Goal: Check status: Check status

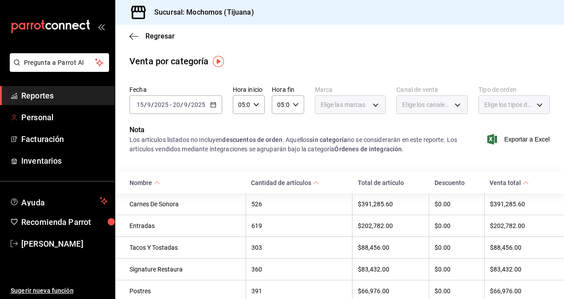
click at [55, 98] on span "Reportes" at bounding box center [64, 96] width 86 height 12
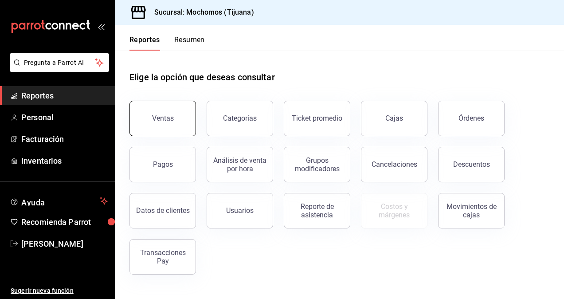
click at [158, 114] on div "Ventas" at bounding box center [163, 118] width 22 height 8
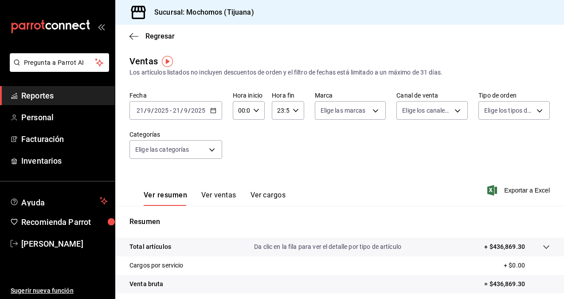
click at [215, 110] on icon "button" at bounding box center [213, 110] width 6 height 6
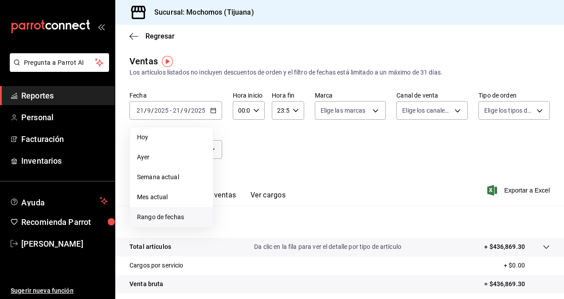
click at [171, 218] on span "Rango de fechas" at bounding box center [171, 216] width 69 height 9
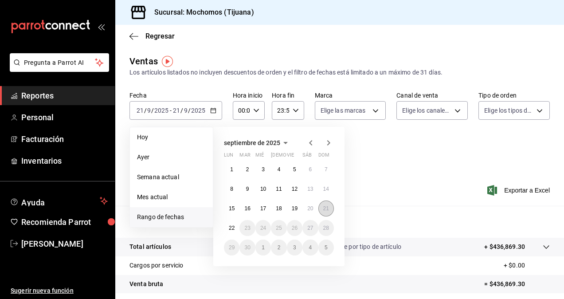
click at [330, 211] on button "21" at bounding box center [326, 208] width 16 height 16
click at [232, 223] on button "22" at bounding box center [232, 228] width 16 height 16
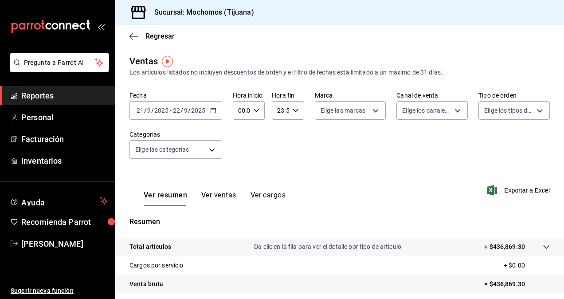
click at [257, 112] on icon "button" at bounding box center [256, 110] width 6 height 6
click at [240, 153] on span "05" at bounding box center [240, 150] width 2 height 7
type input "05:00"
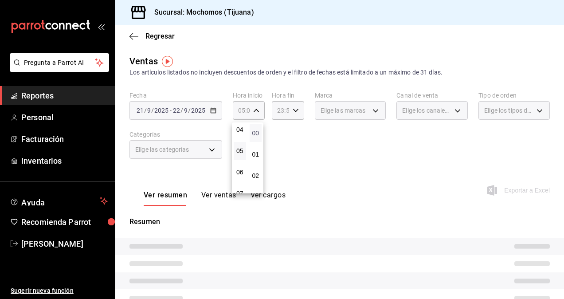
click at [255, 133] on span "00" at bounding box center [256, 133] width 2 height 7
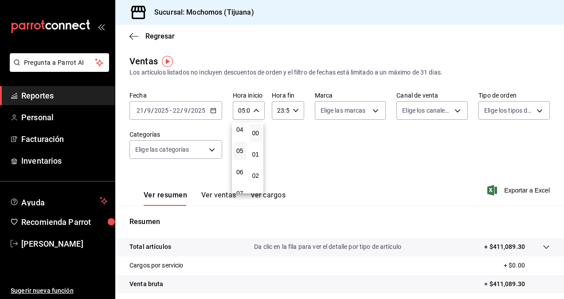
click at [295, 111] on div at bounding box center [282, 149] width 564 height 299
click at [293, 113] on icon "button" at bounding box center [296, 110] width 6 height 6
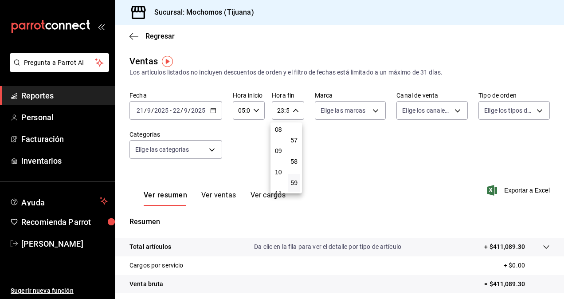
scroll to position [85, 0]
click at [279, 151] on span "05" at bounding box center [279, 154] width 2 height 7
click at [292, 110] on div at bounding box center [282, 149] width 564 height 299
click at [293, 113] on icon "button" at bounding box center [296, 110] width 6 height 6
click at [295, 130] on span "00" at bounding box center [295, 133] width 2 height 7
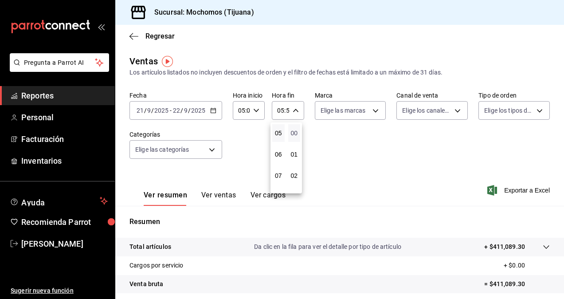
type input "05:00"
click at [337, 132] on div at bounding box center [282, 149] width 564 height 299
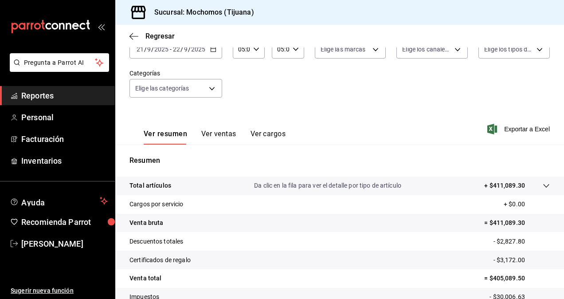
scroll to position [126, 0]
